Goal: Navigation & Orientation: Find specific page/section

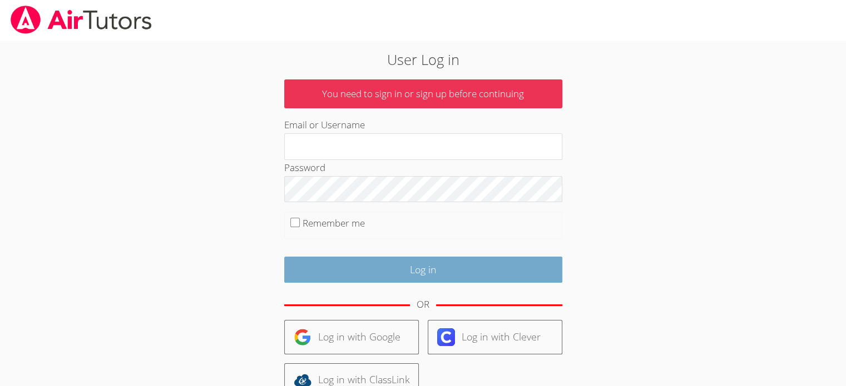
type input "[EMAIL_ADDRESS][DOMAIN_NAME]"
click at [393, 269] on input "Log in" at bounding box center [423, 270] width 278 height 26
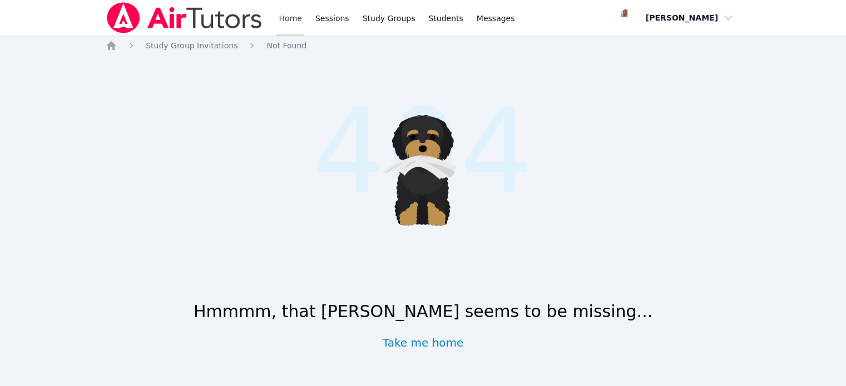
click at [282, 24] on link "Home" at bounding box center [289, 18] width 27 height 36
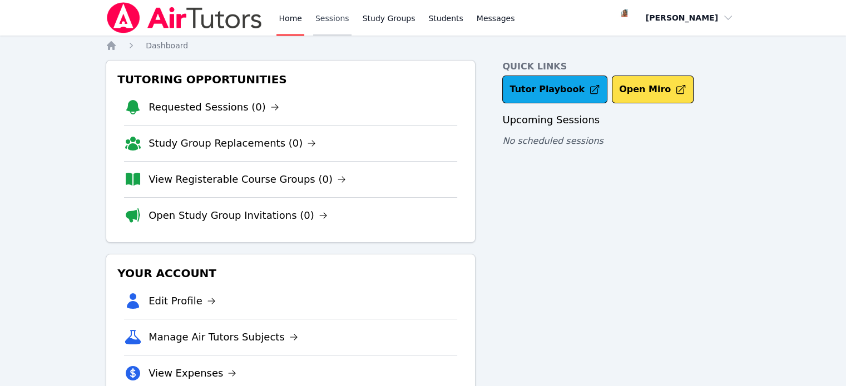
click at [324, 22] on link "Sessions" at bounding box center [332, 18] width 38 height 36
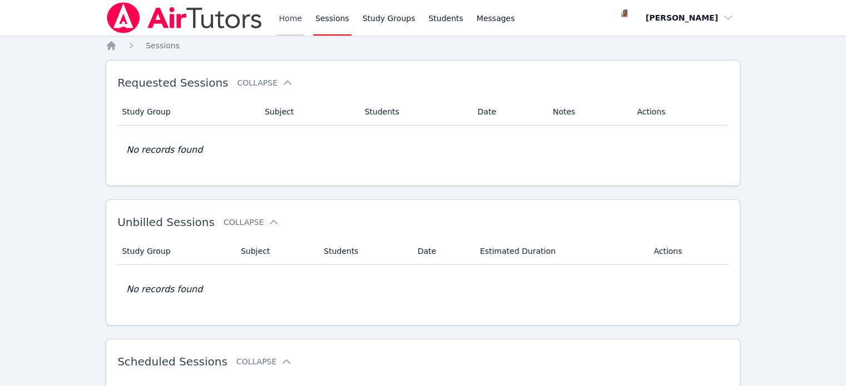
click at [293, 20] on link "Home" at bounding box center [289, 18] width 27 height 36
